Goal: Find contact information: Find contact information

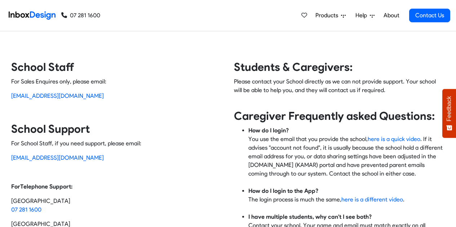
scroll to position [9, 0]
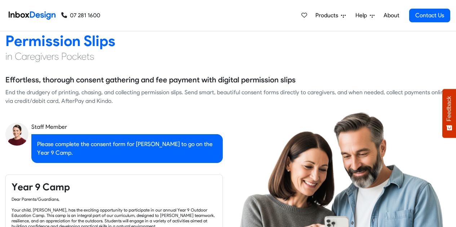
checkbox input "true"
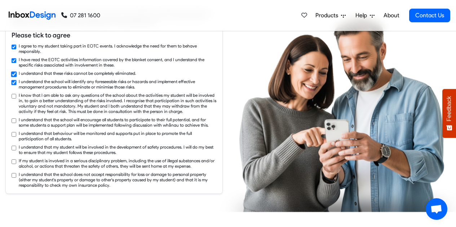
checkbox input "true"
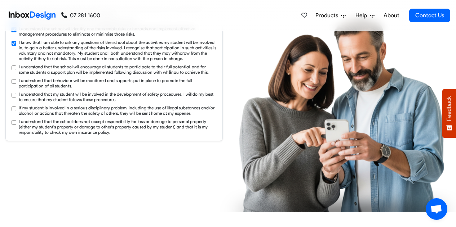
checkbox input "true"
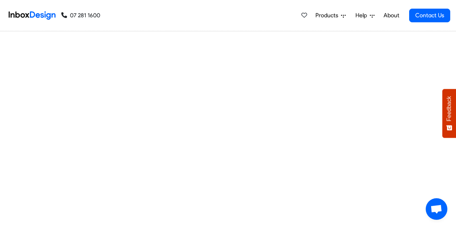
scroll to position [2442, 0]
